Goal: Task Accomplishment & Management: Use online tool/utility

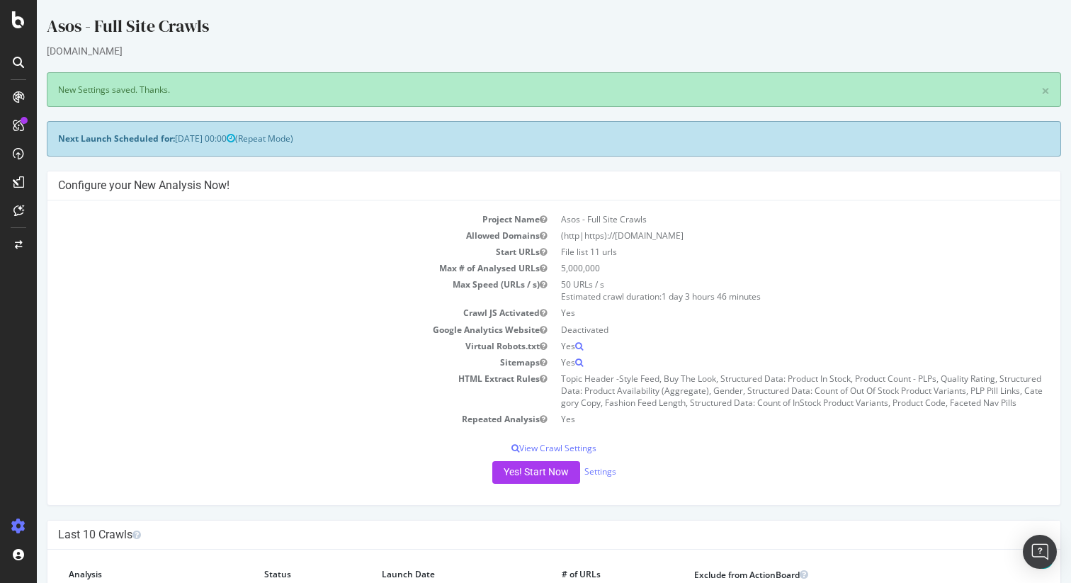
scroll to position [241, 0]
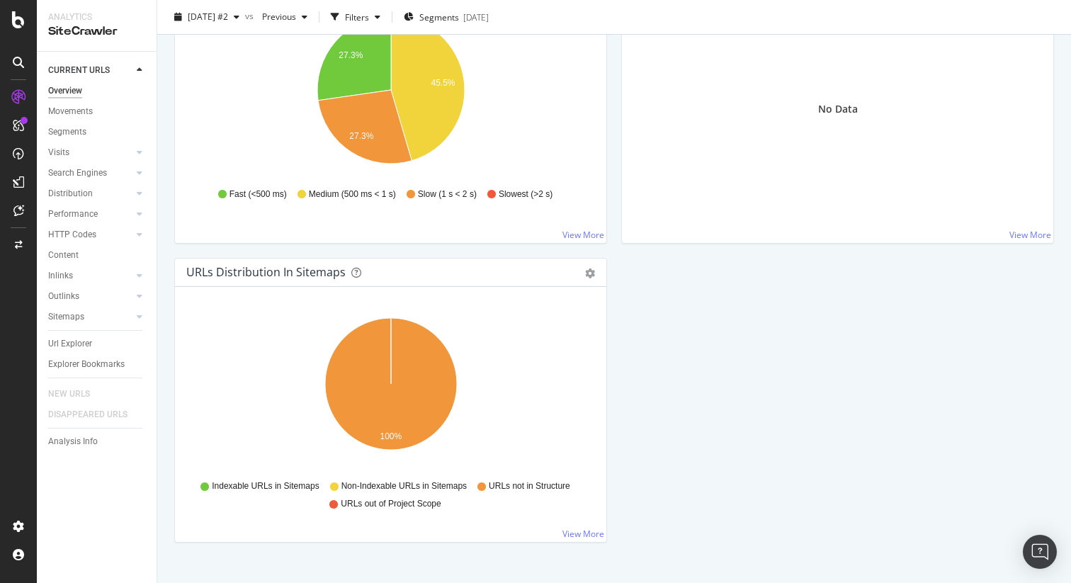
scroll to position [1172, 0]
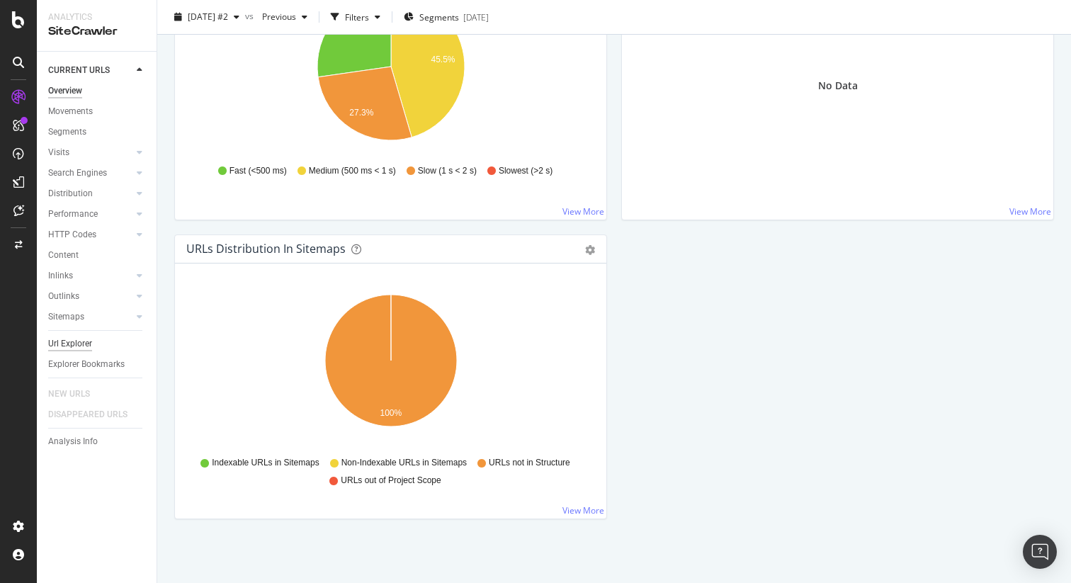
click at [85, 341] on div "Url Explorer" at bounding box center [70, 343] width 44 height 15
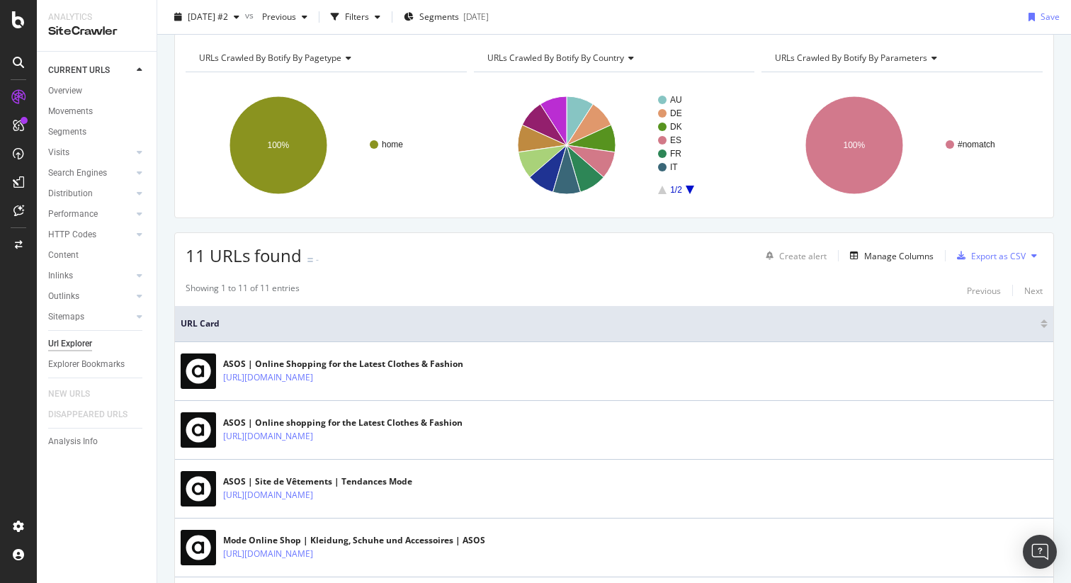
scroll to position [64, 0]
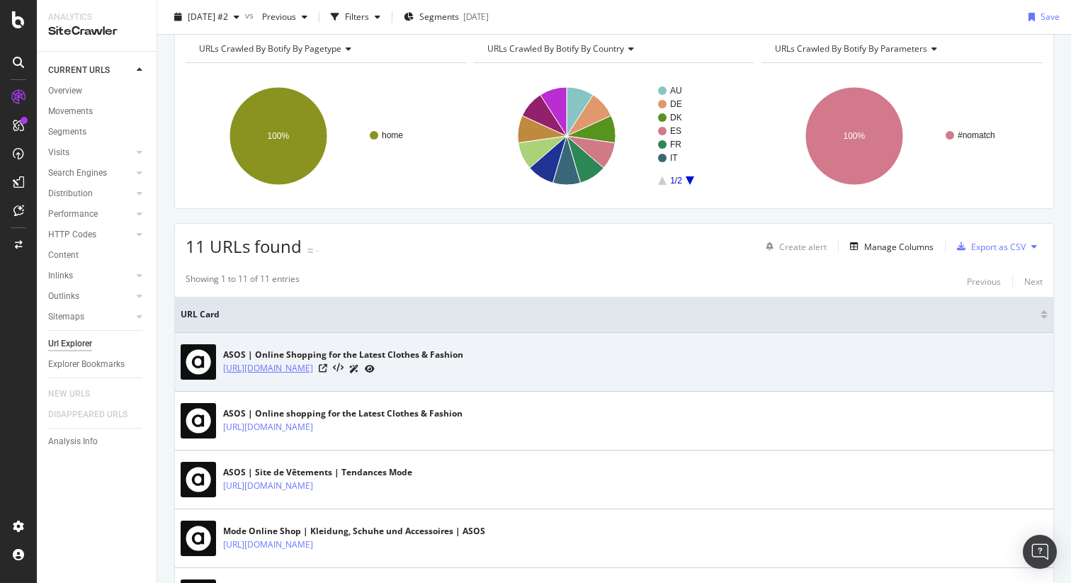
click at [285, 370] on link "[URL][DOMAIN_NAME]" at bounding box center [268, 368] width 90 height 14
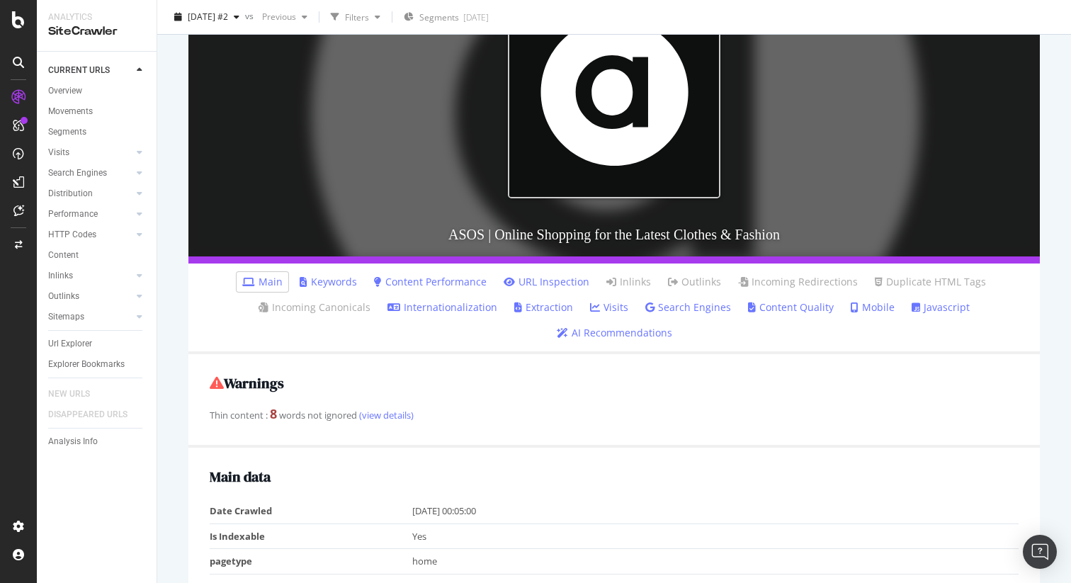
scroll to position [215, 0]
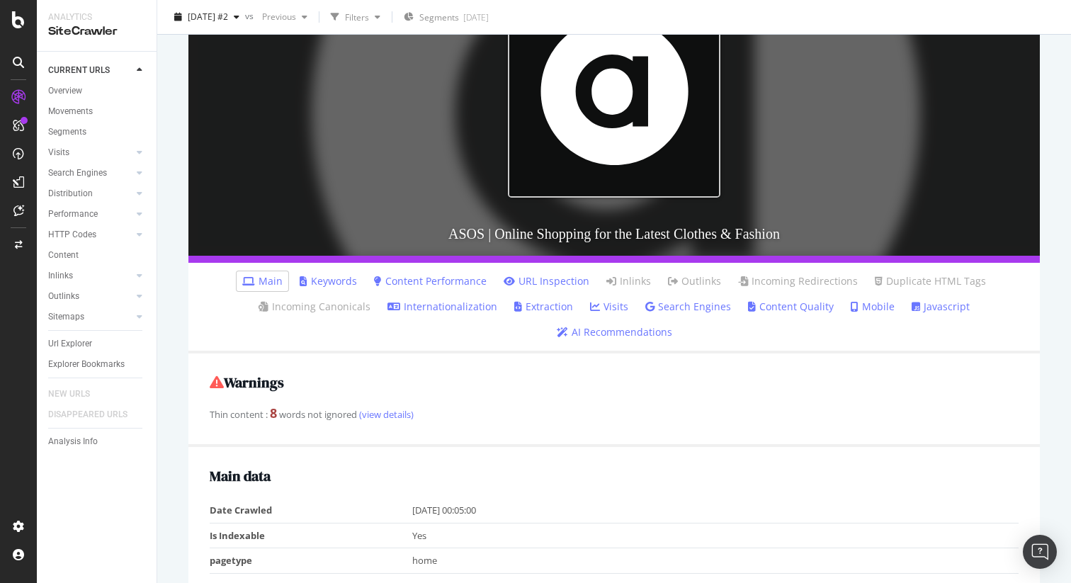
click at [911, 309] on link "Javascript" at bounding box center [940, 306] width 58 height 14
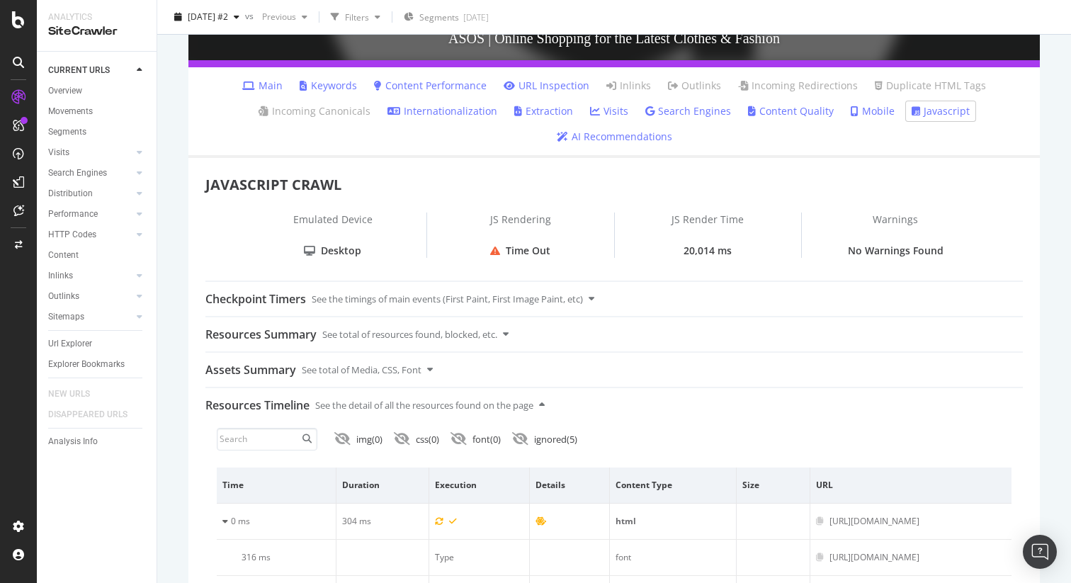
scroll to position [413, 0]
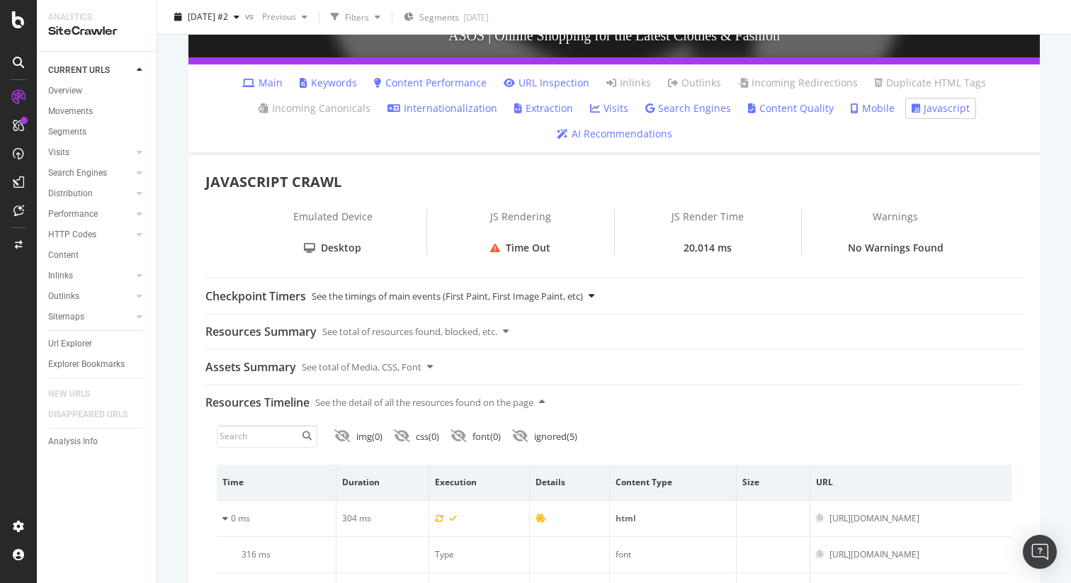
click at [525, 279] on div "See the timings of main events (First Paint, First Image Paint, etc)" at bounding box center [447, 296] width 271 height 34
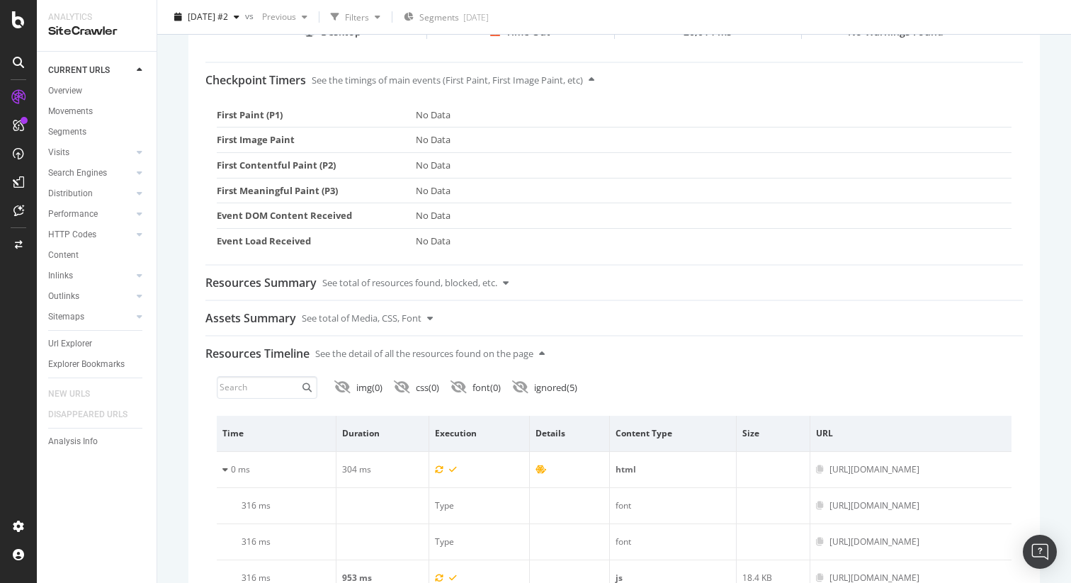
scroll to position [622, 0]
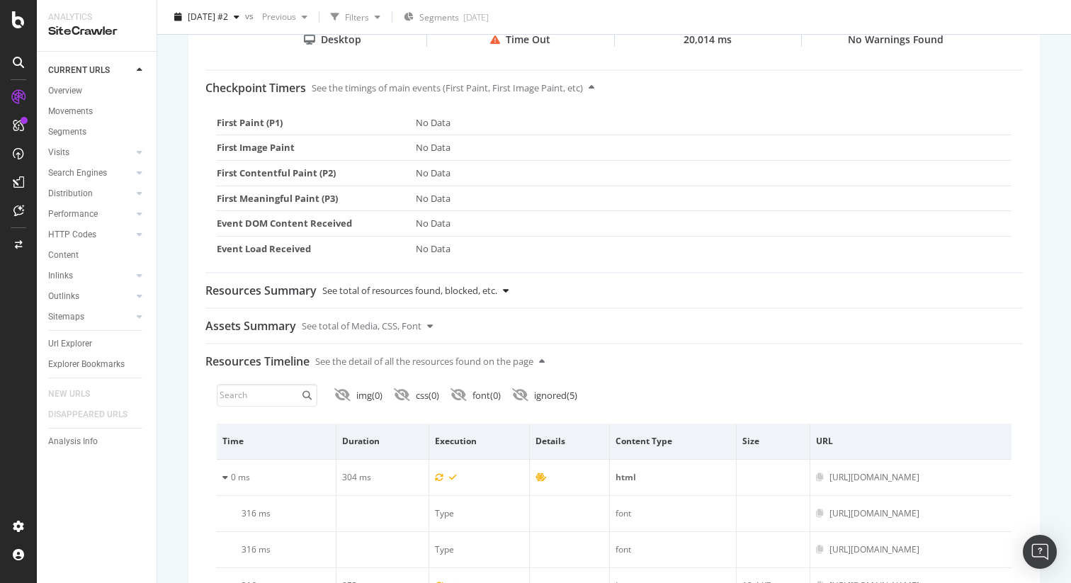
click at [460, 273] on div "See total of resources found, blocked, etc." at bounding box center [409, 290] width 175 height 34
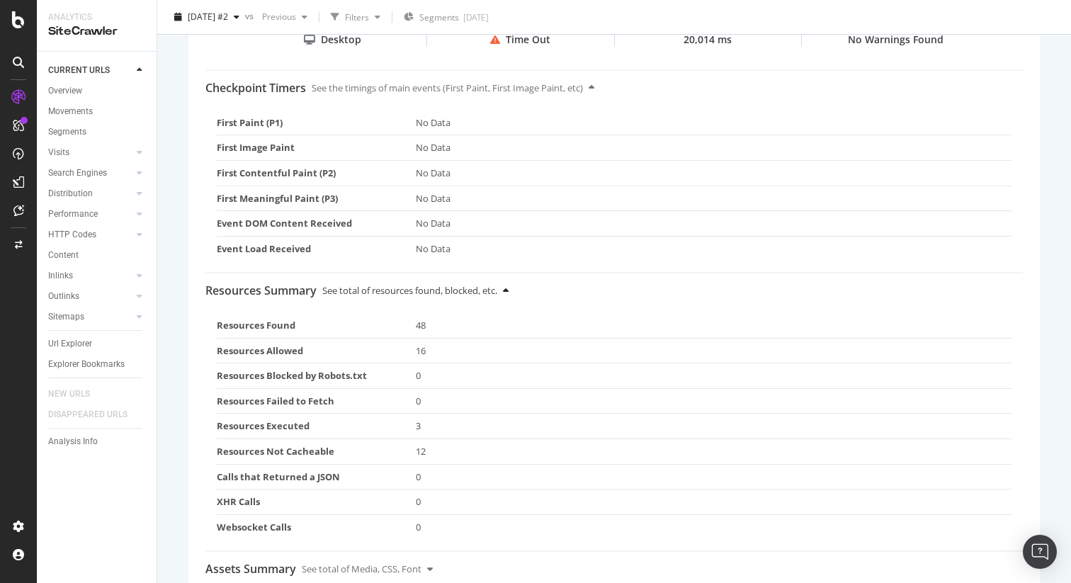
click at [460, 273] on div "See total of resources found, blocked, etc." at bounding box center [409, 290] width 175 height 34
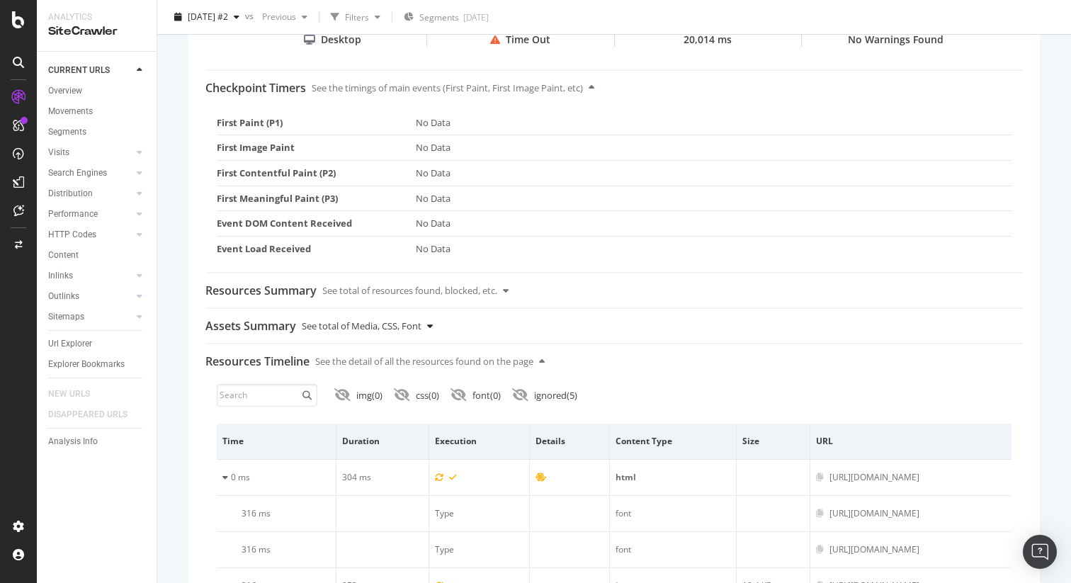
click at [417, 309] on div "See total of Media, CSS, Font" at bounding box center [362, 326] width 120 height 34
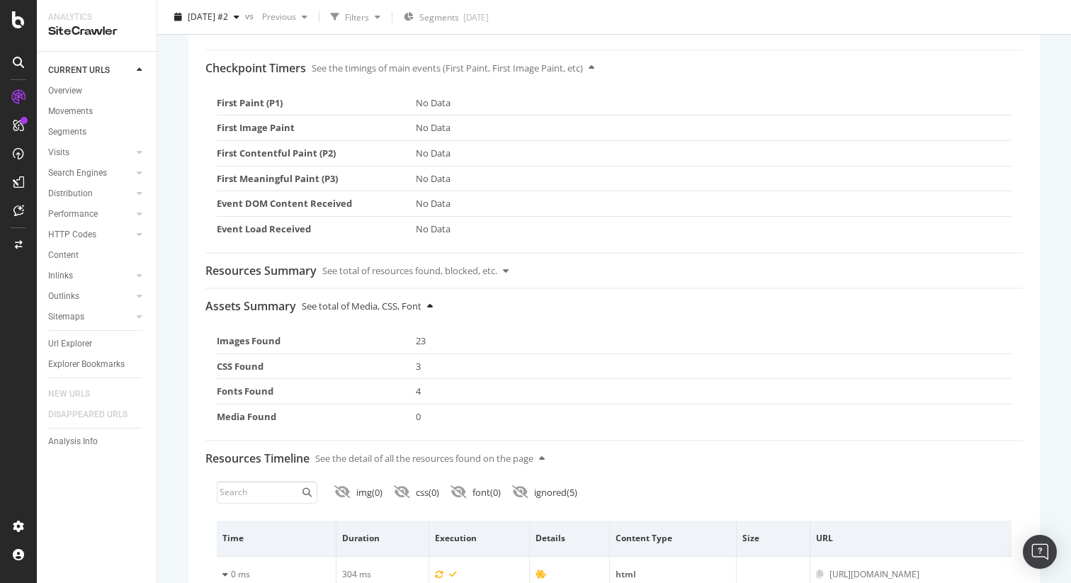
scroll to position [646, 0]
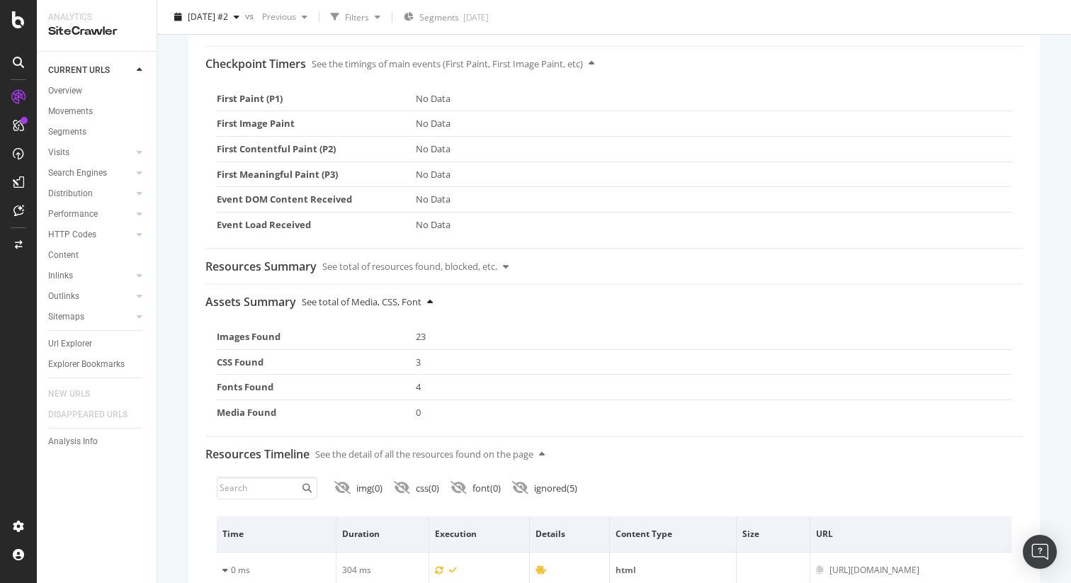
click at [392, 285] on div "See total of Media, CSS, Font" at bounding box center [362, 302] width 120 height 34
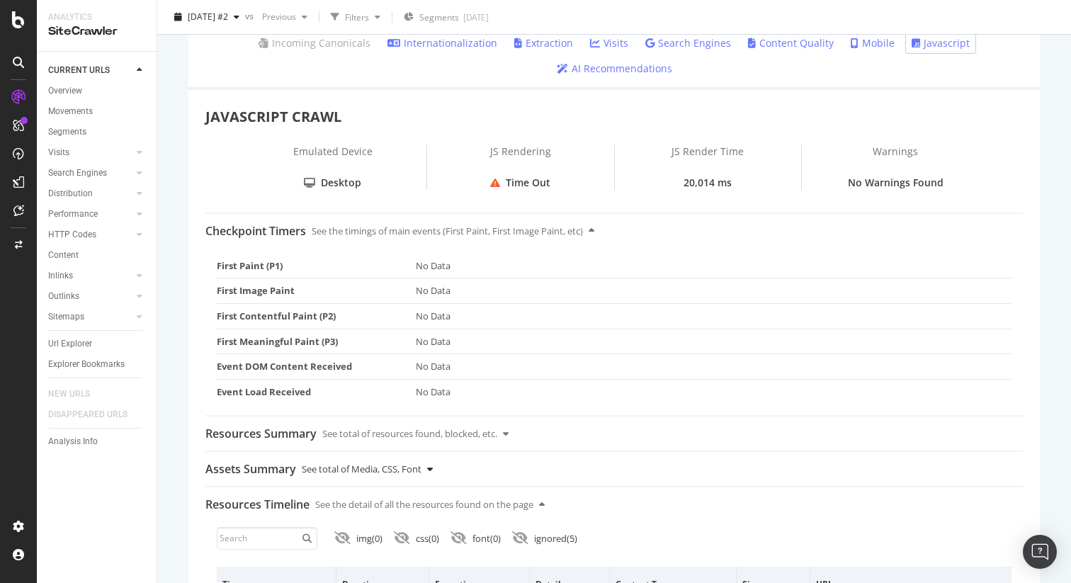
scroll to position [357, 0]
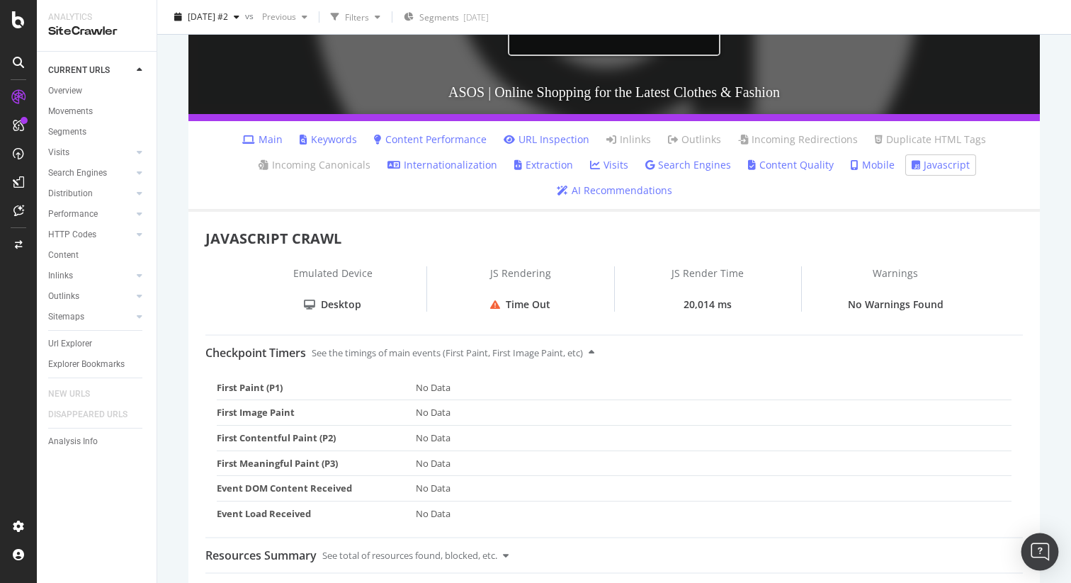
click at [1037, 544] on img "Open Intercom Messenger" at bounding box center [1039, 551] width 18 height 18
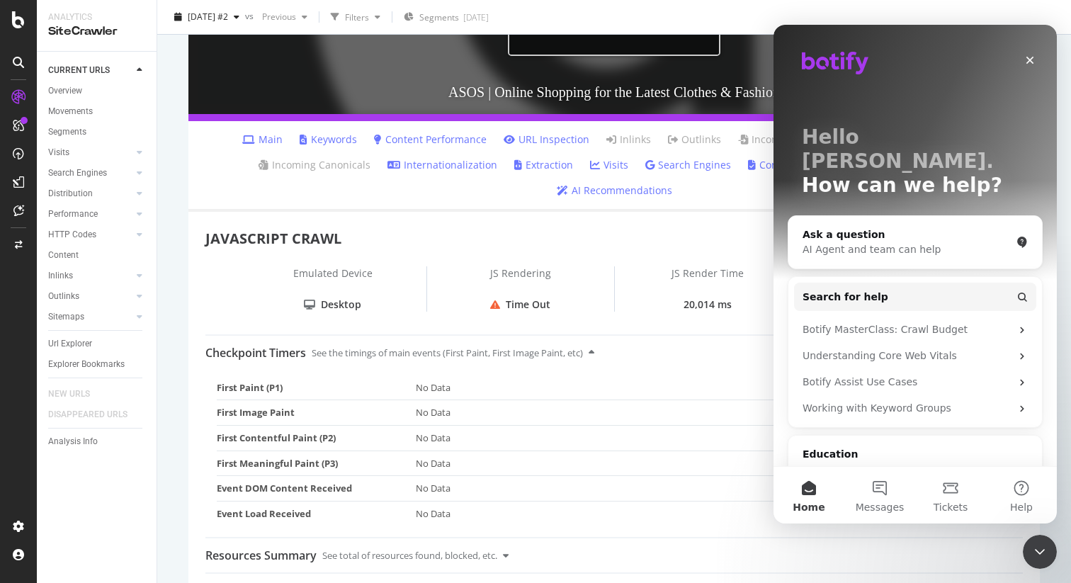
scroll to position [0, 0]
click at [879, 491] on button "Messages" at bounding box center [879, 495] width 71 height 57
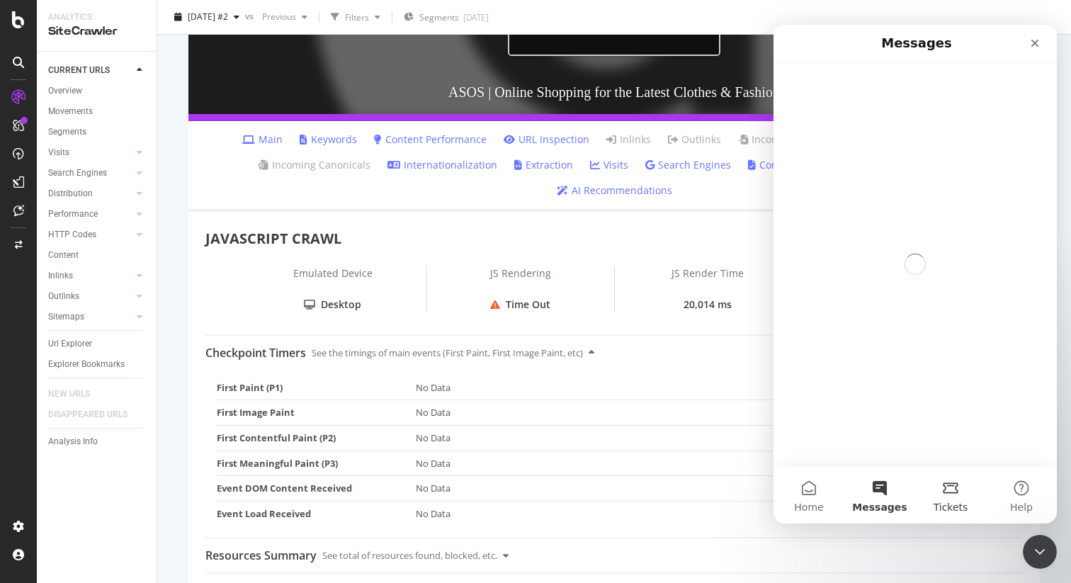
click at [951, 491] on button "Tickets" at bounding box center [950, 495] width 71 height 57
click at [884, 495] on button "Messages" at bounding box center [879, 495] width 71 height 57
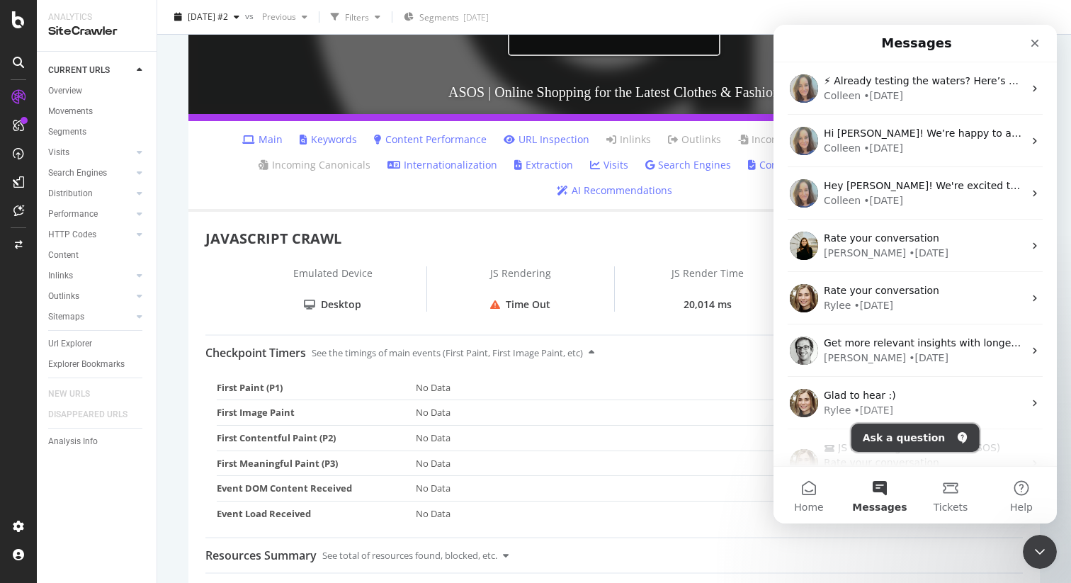
click at [913, 431] on button "Ask a question" at bounding box center [915, 437] width 128 height 28
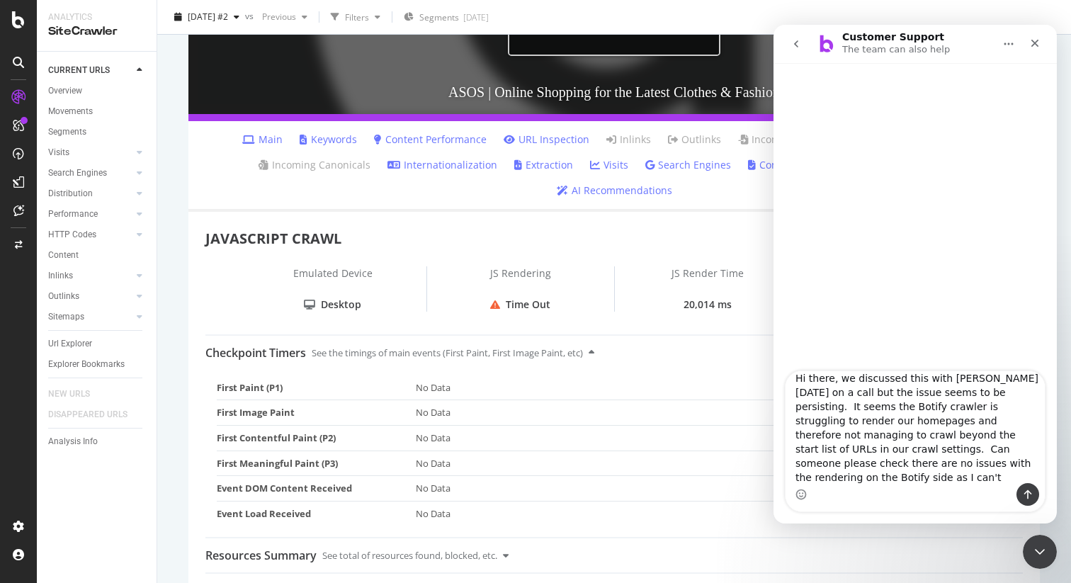
scroll to position [23, 0]
click at [877, 467] on textarea "Hi there, we discussed this with Isobel yesterday on a call but the issue seems…" at bounding box center [914, 427] width 259 height 112
click at [869, 478] on textarea "Hi there, we discussed this with Isobel yesterday on a call but the issue seems…" at bounding box center [914, 427] width 259 height 112
type textarea "Hi there, we discussed this with Isobel yesterday on a call but the issue seems…"
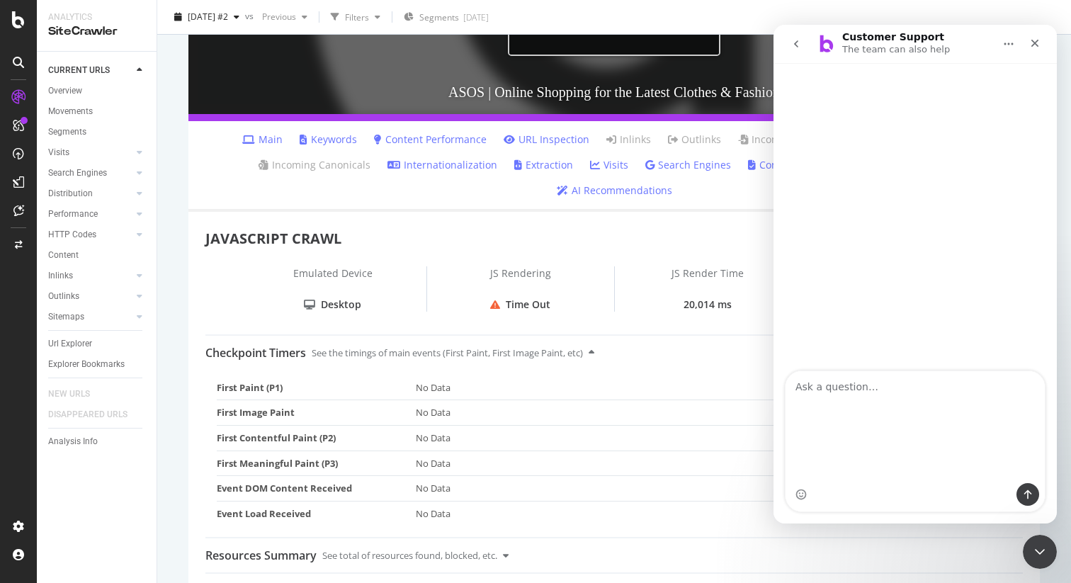
scroll to position [0, 0]
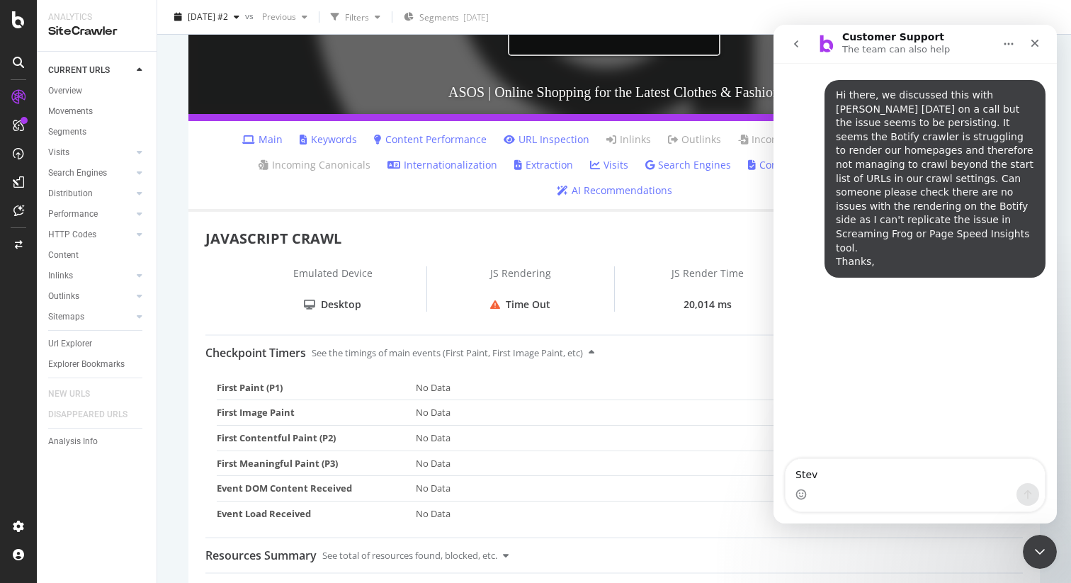
type textarea "Steve"
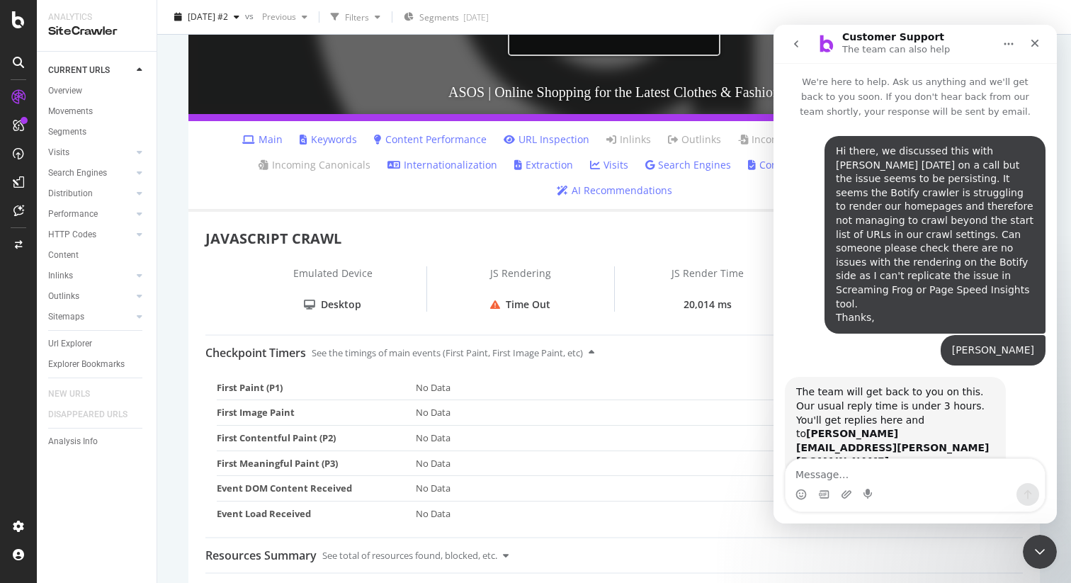
click at [522, 375] on td "No Data" at bounding box center [714, 387] width 596 height 25
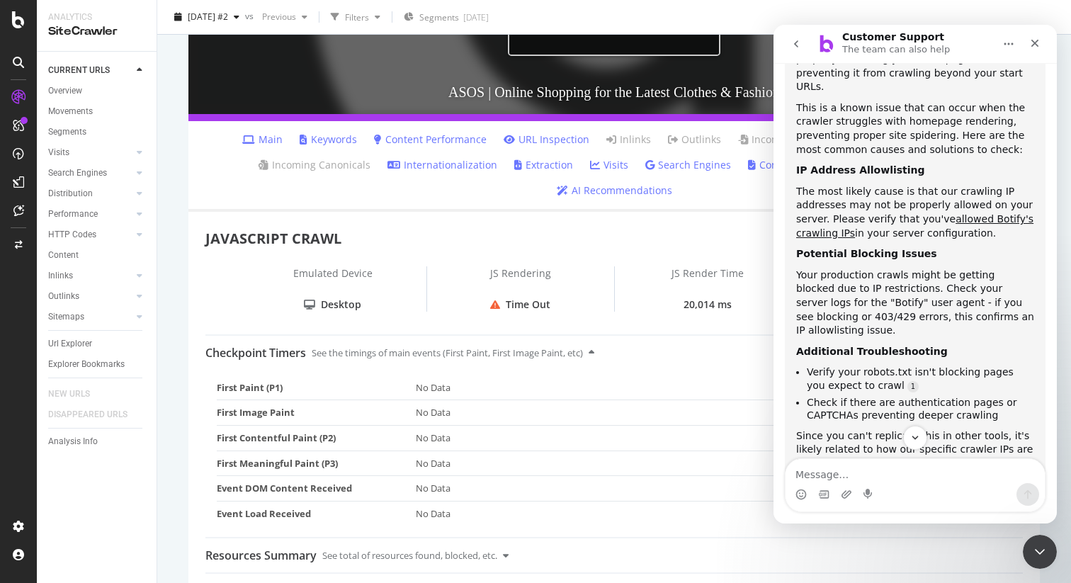
scroll to position [489, 0]
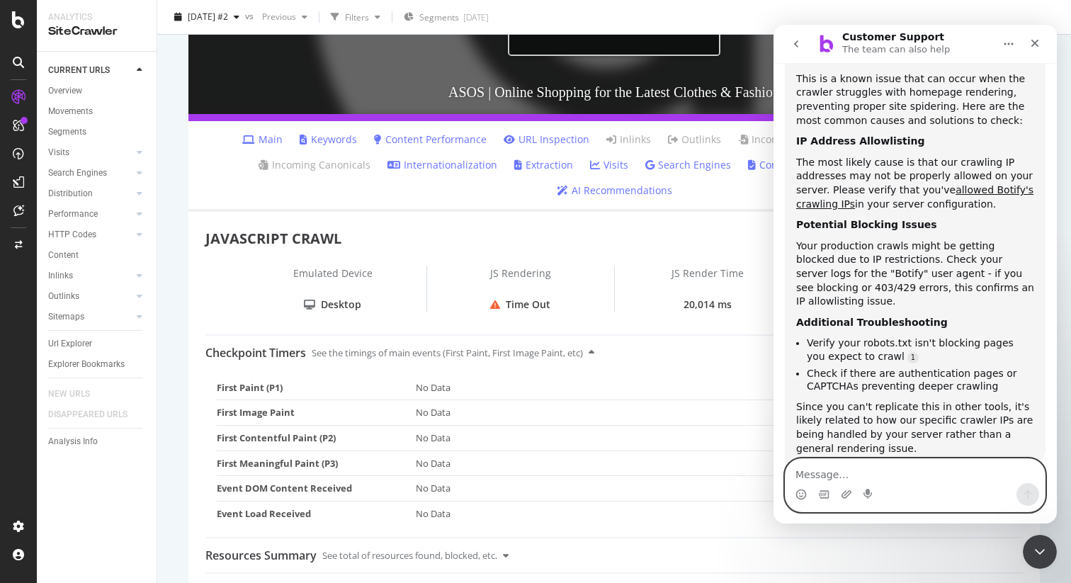
click at [819, 473] on textarea "Message…" at bounding box center [914, 471] width 259 height 24
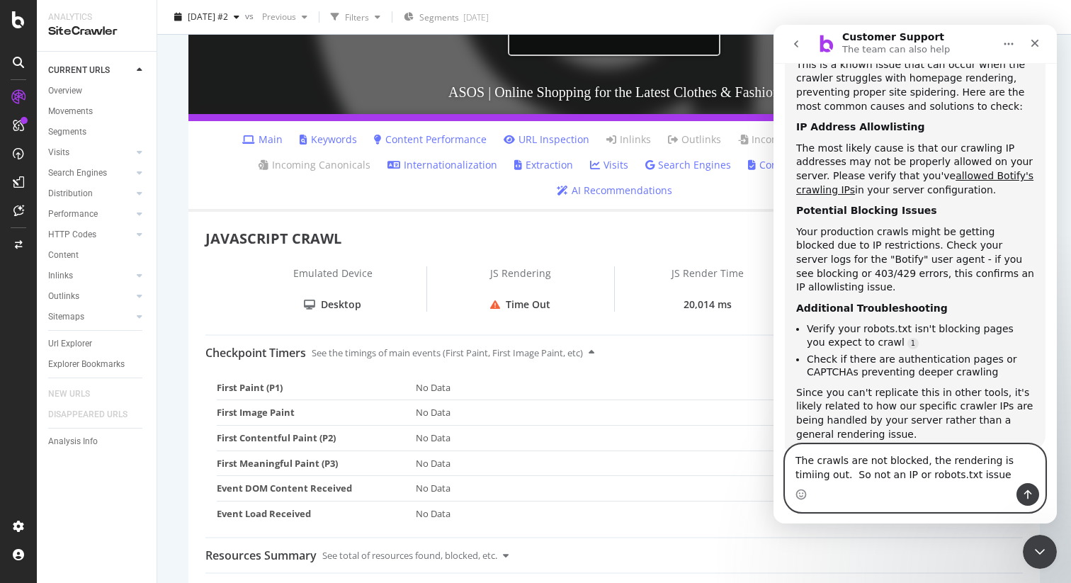
click at [1015, 464] on textarea "The crawls are not blocked, the rendering is timiing out. So not an IP or robot…" at bounding box center [914, 464] width 259 height 38
click at [1005, 475] on textarea "The crawls are not blocked, the rendering is timing out. So not an IP or robots…" at bounding box center [914, 464] width 259 height 38
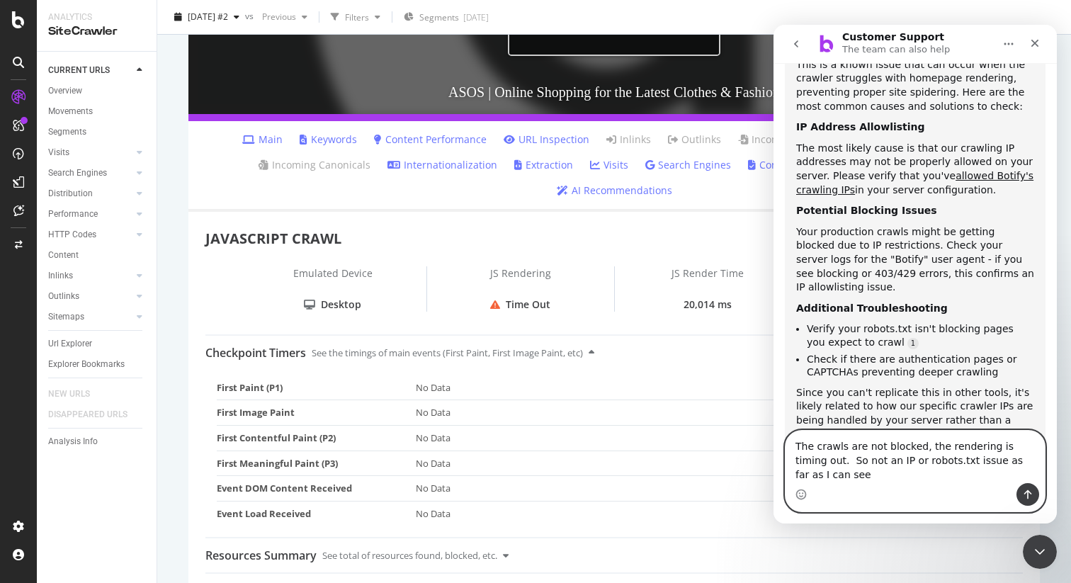
type textarea "The crawls are not blocked, the rendering is timing out. So not an IP or robots…"
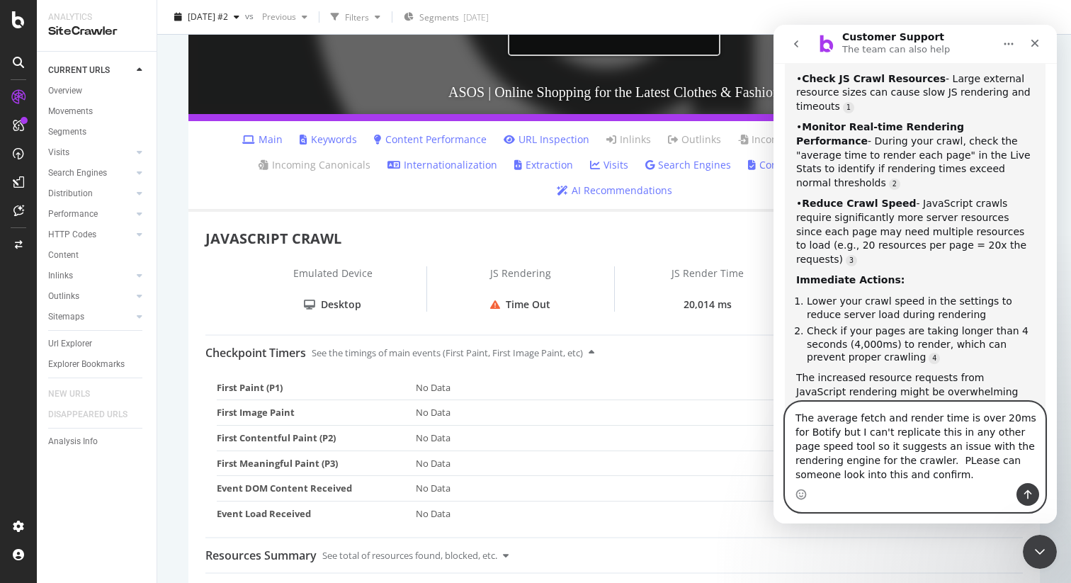
scroll to position [1136, 0]
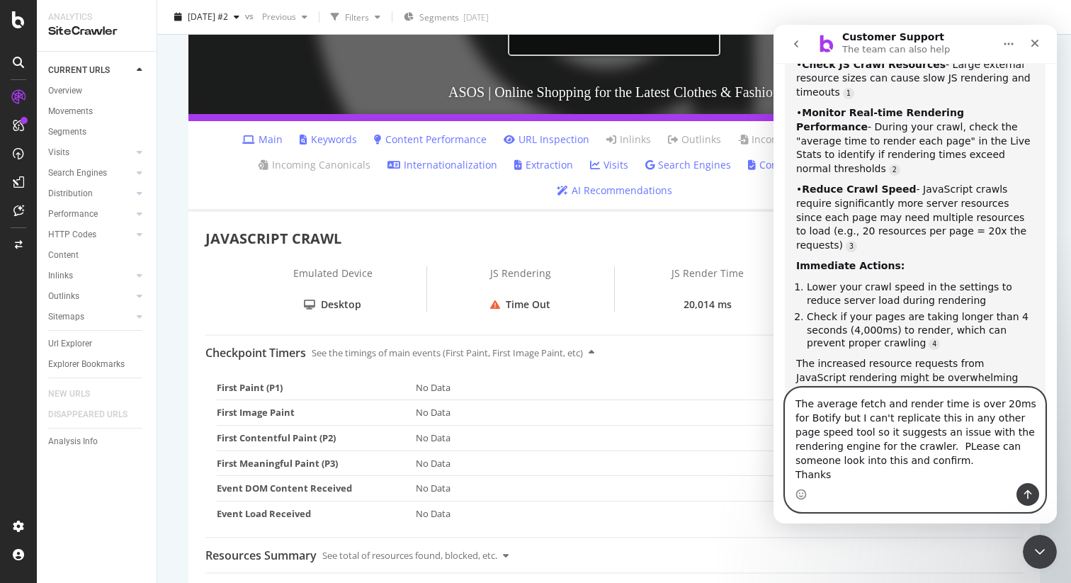
click at [914, 446] on textarea "The average fetch and render time is over 20ms for Botify but I can't replicate…" at bounding box center [914, 435] width 259 height 95
type textarea "The average fetch and render time is over 20ms for Botify but I can't replicate…"
click at [1035, 493] on button "Send a message…" at bounding box center [1027, 494] width 23 height 23
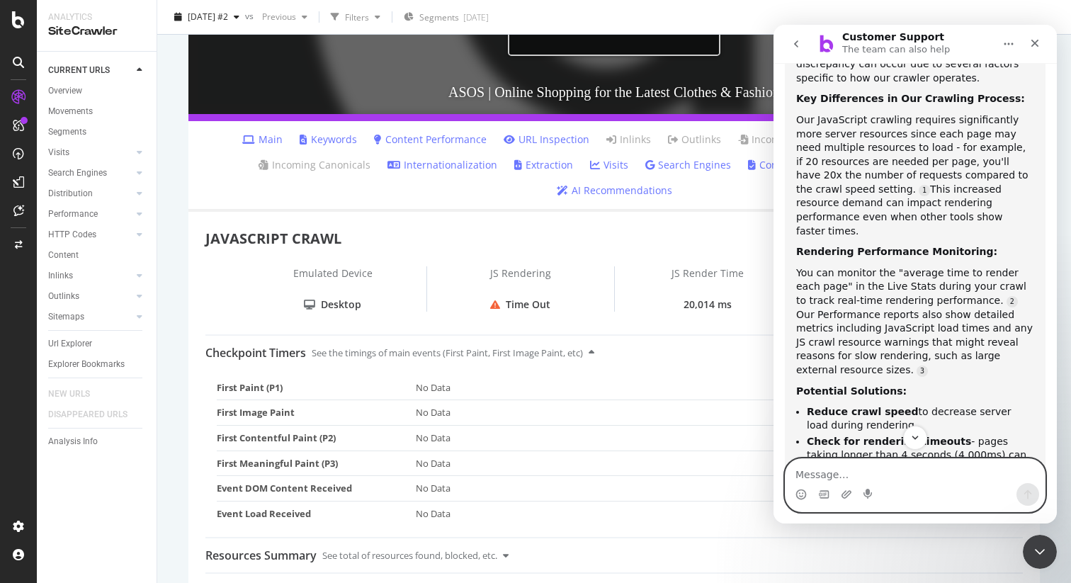
scroll to position [1786, 0]
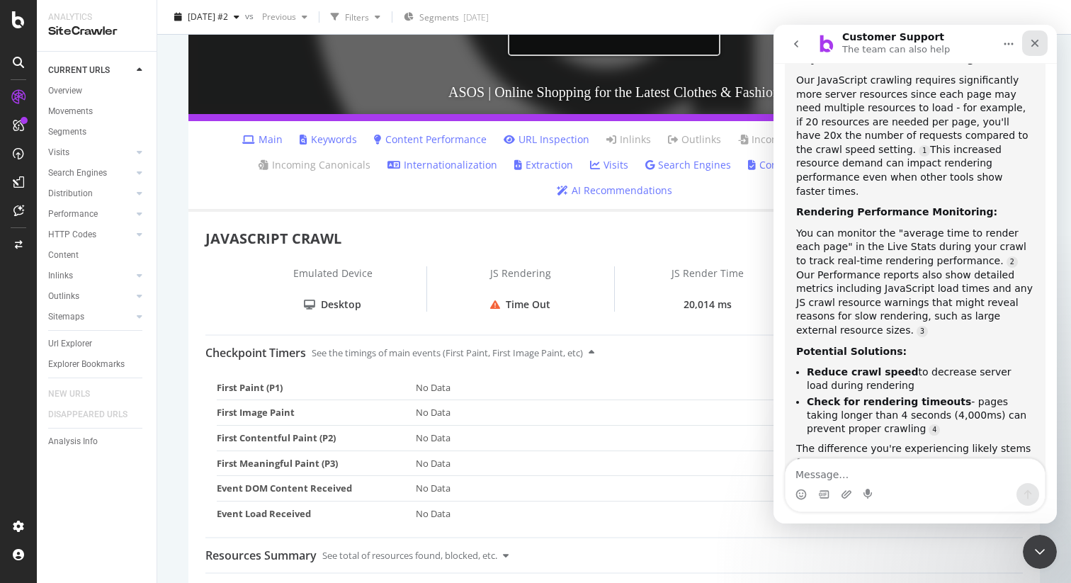
click at [1035, 45] on icon "Close" at bounding box center [1034, 43] width 11 height 11
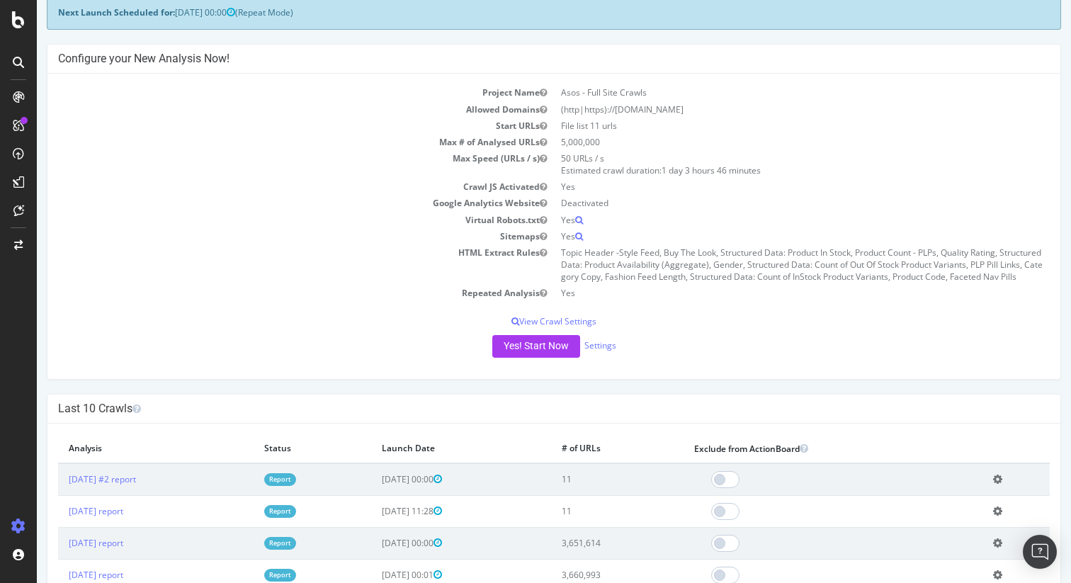
scroll to position [81, 0]
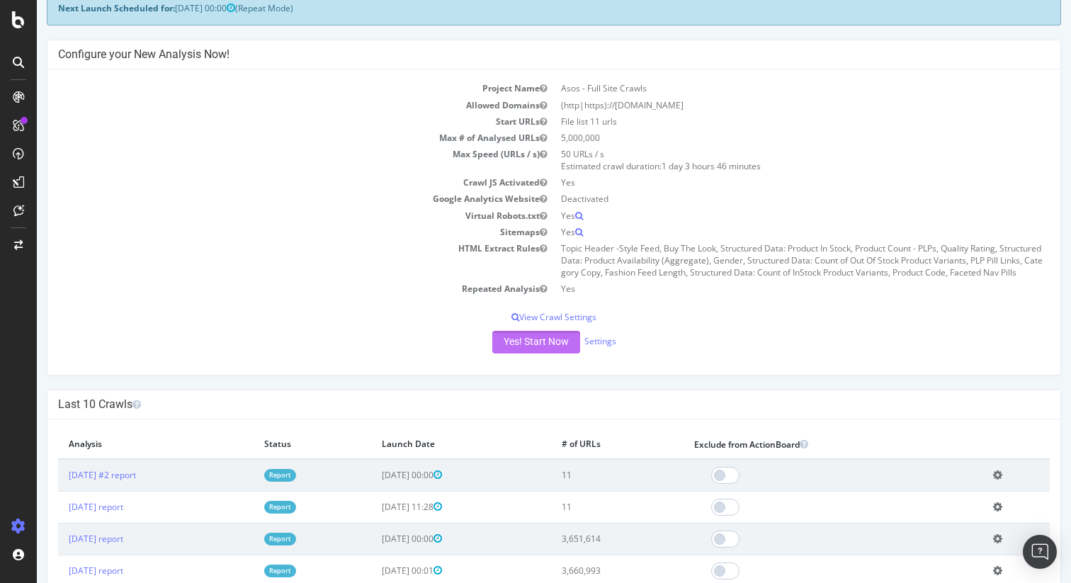
click at [528, 345] on button "Yes! Start Now" at bounding box center [536, 342] width 88 height 23
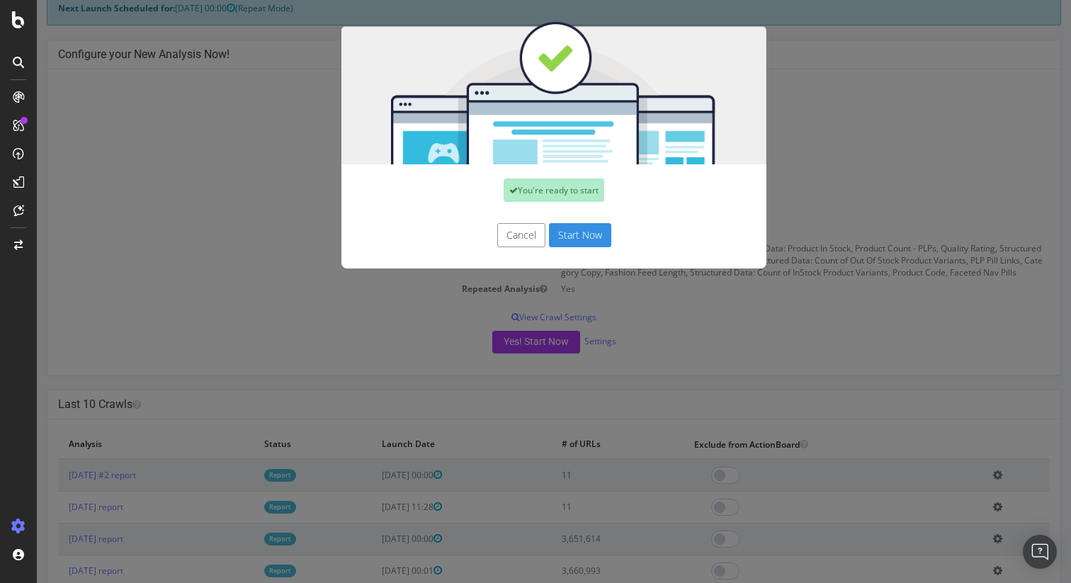
click at [578, 236] on button "Start Now" at bounding box center [580, 235] width 62 height 24
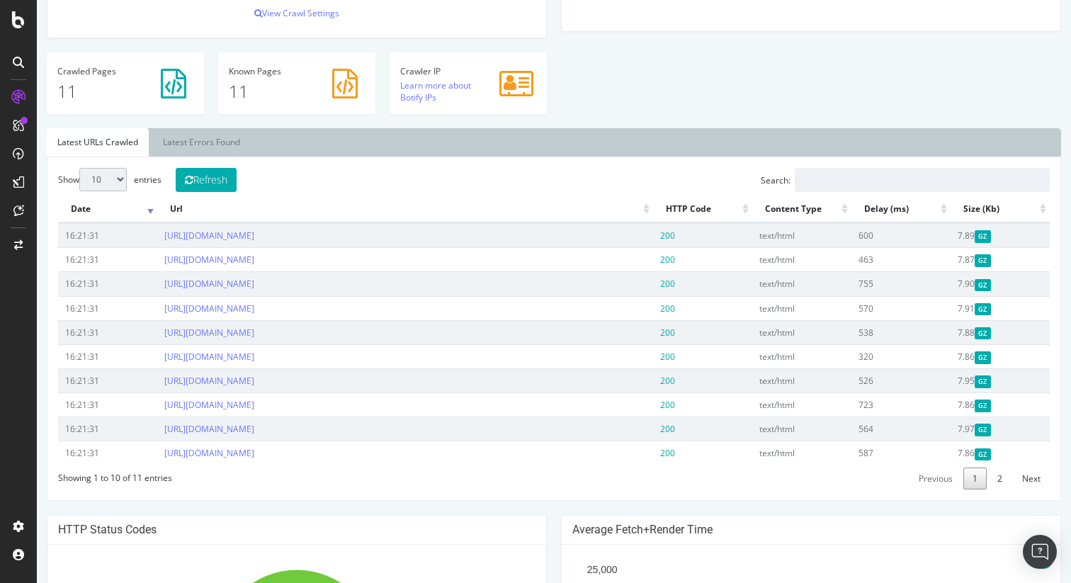
scroll to position [440, 0]
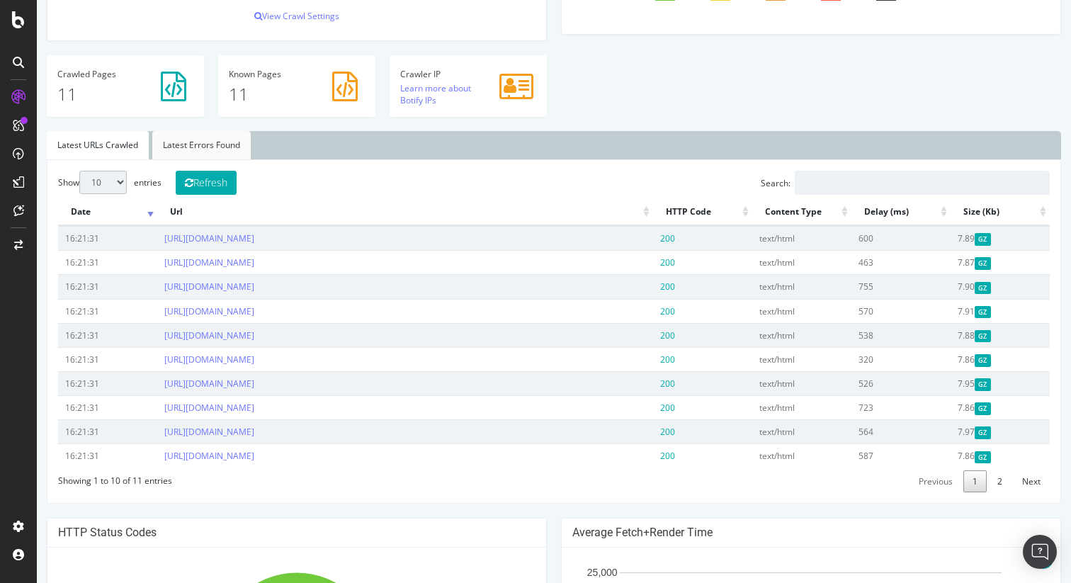
click at [204, 138] on link "Latest Errors Found" at bounding box center [201, 145] width 98 height 28
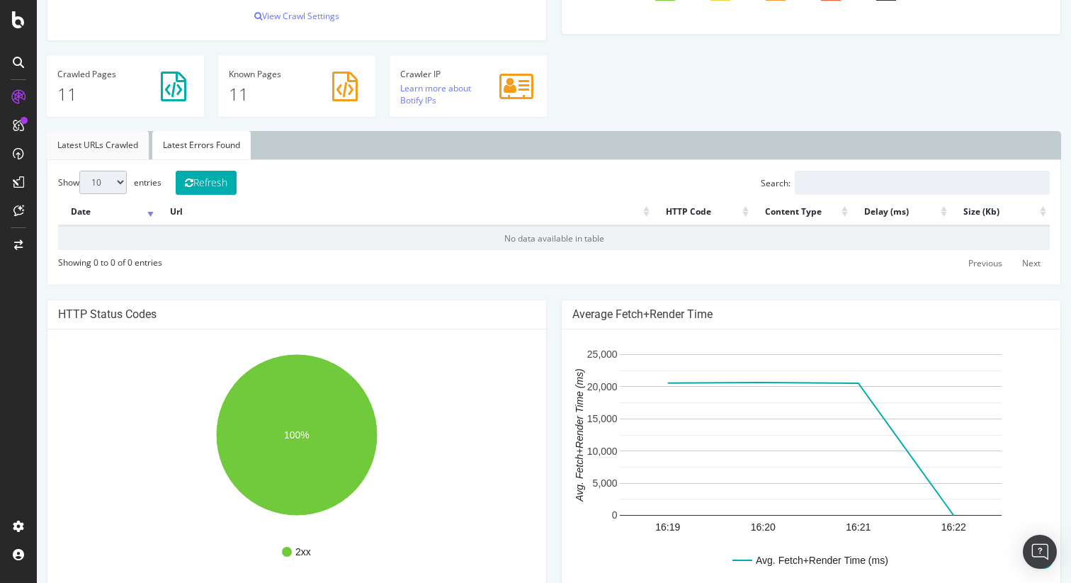
click at [104, 149] on link "Latest URLs Crawled" at bounding box center [98, 145] width 102 height 28
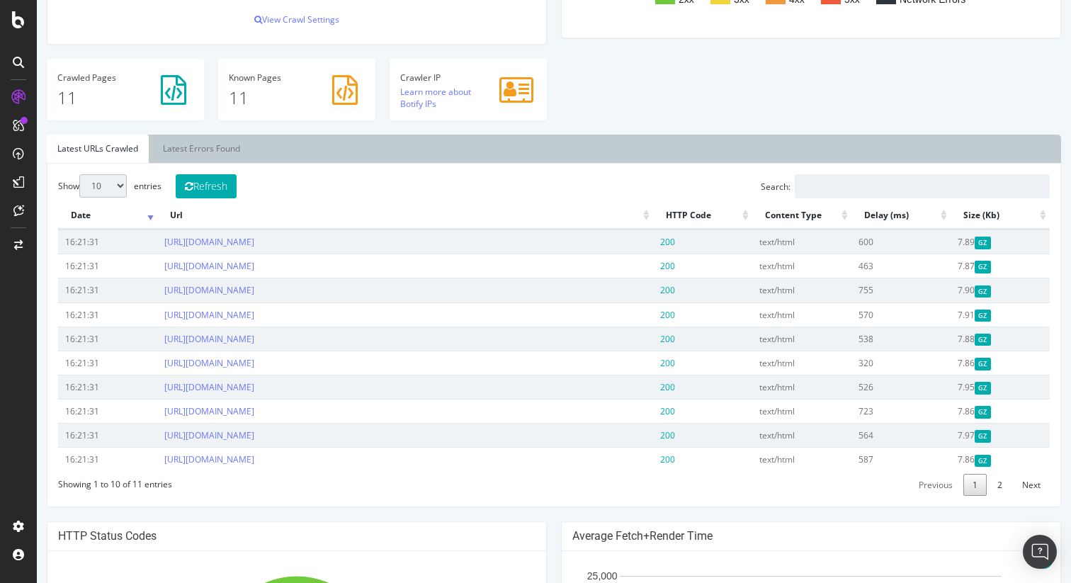
scroll to position [443, 0]
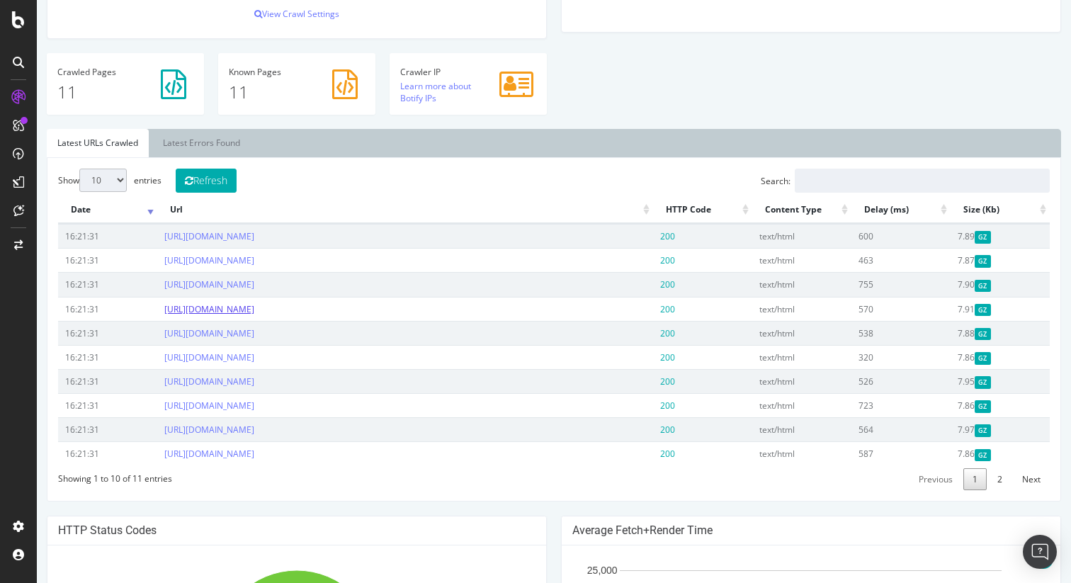
click at [229, 309] on link "[URL][DOMAIN_NAME]" at bounding box center [209, 309] width 90 height 12
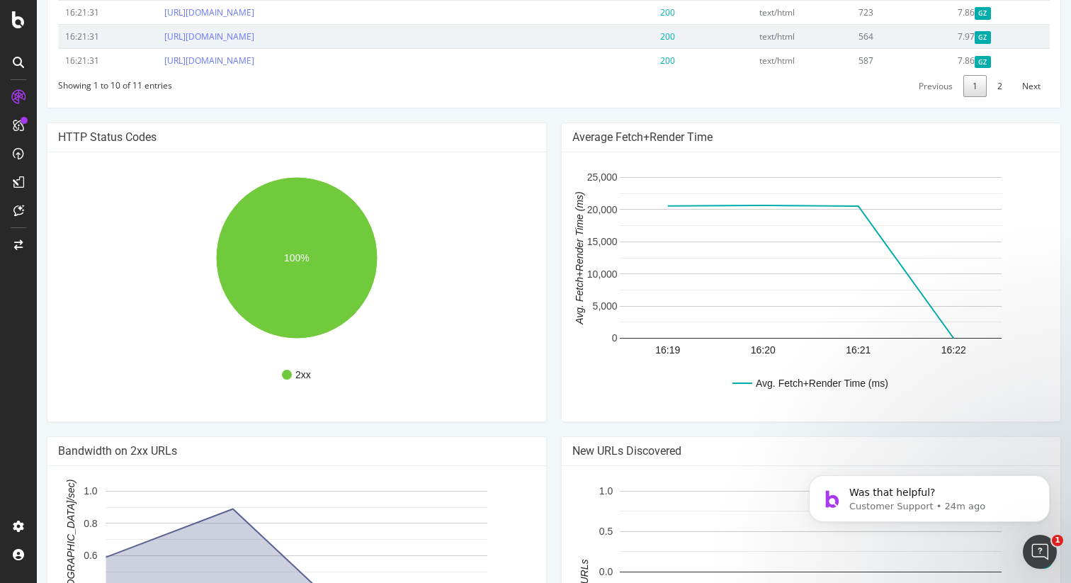
scroll to position [838, 0]
